Goal: Task Accomplishment & Management: Manage account settings

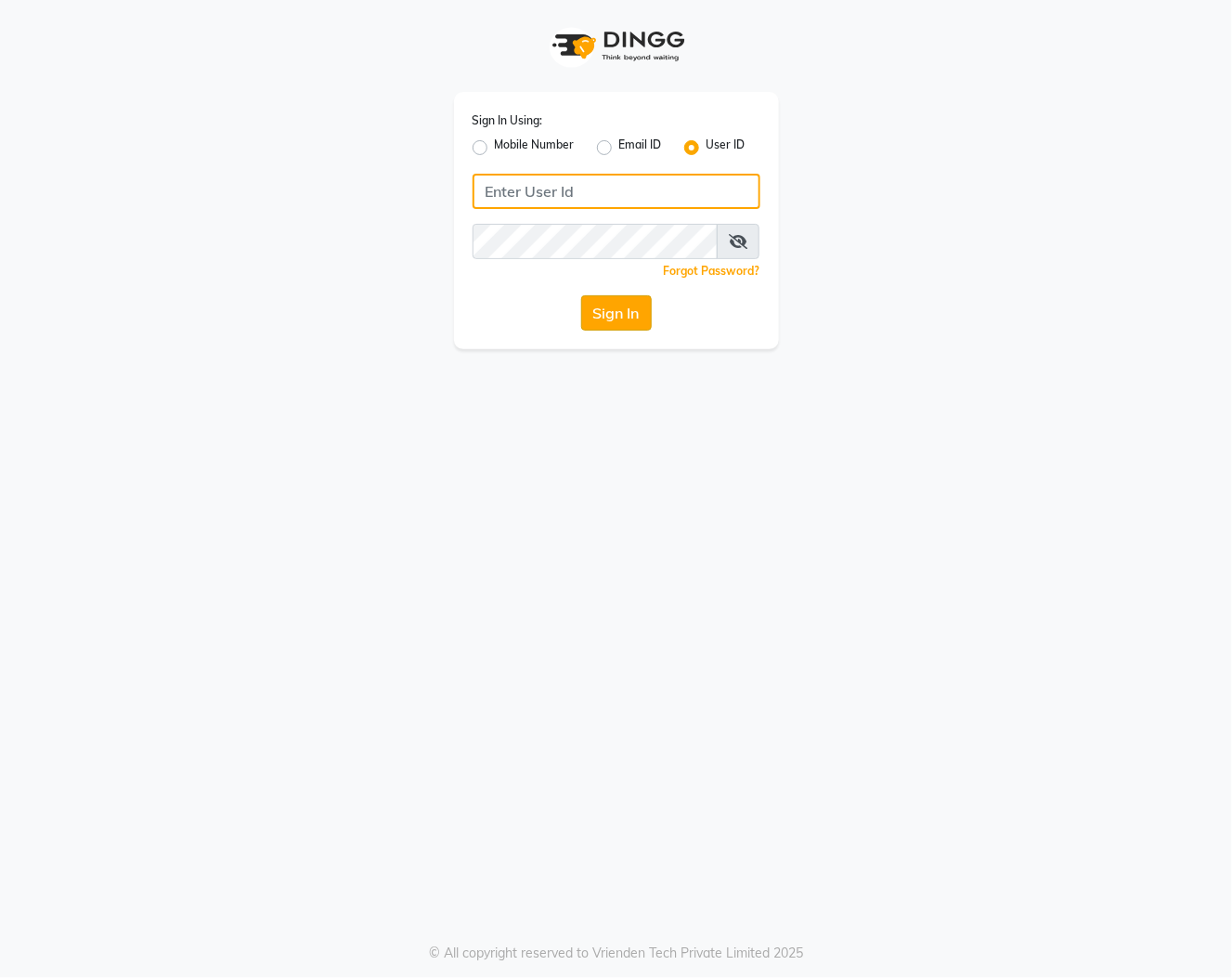
type input "9395702133"
click at [628, 303] on button "Sign In" at bounding box center [616, 313] width 70 height 36
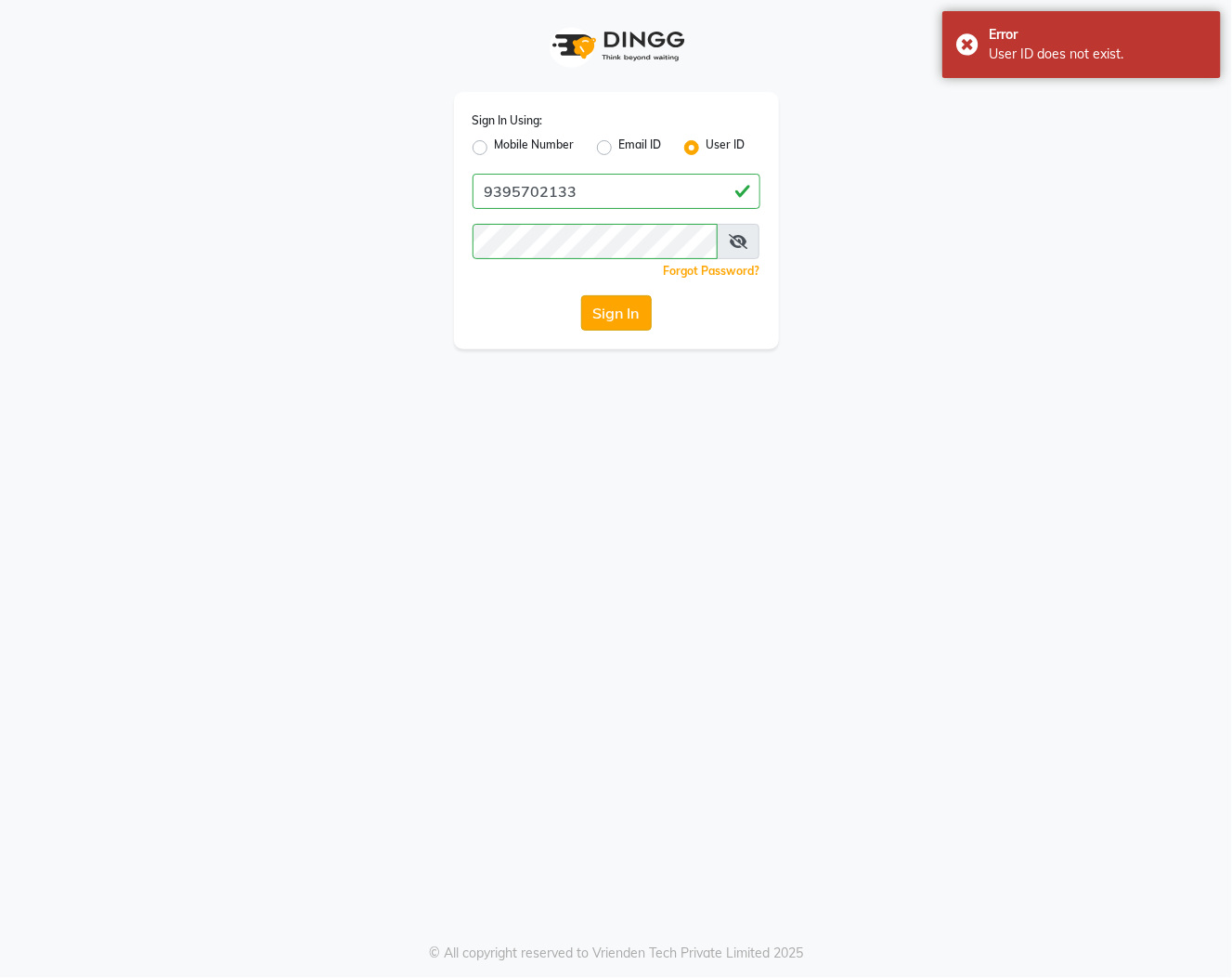
click at [628, 304] on button "Sign In" at bounding box center [616, 313] width 70 height 36
click at [618, 316] on button "Sign In" at bounding box center [616, 313] width 70 height 36
